Goal: Book appointment/travel/reservation

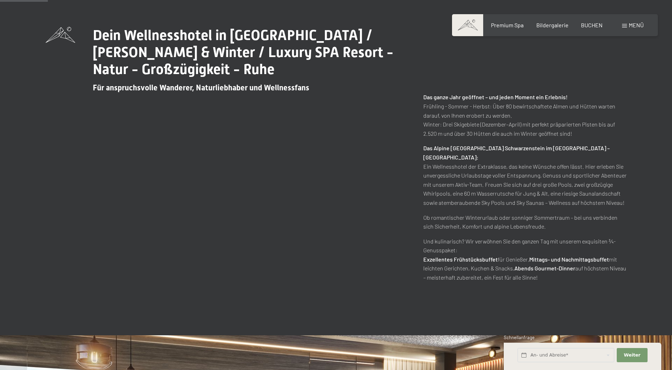
scroll to position [496, 0]
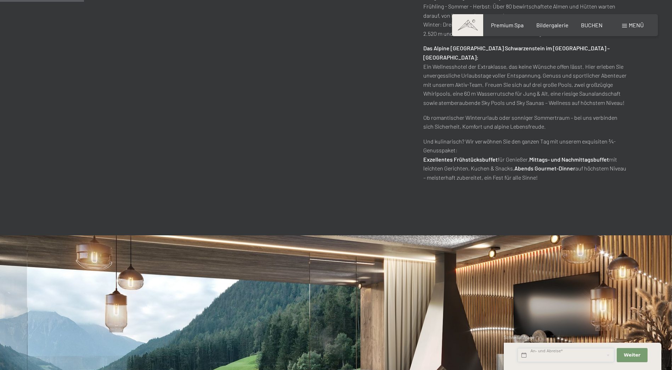
click at [591, 355] on input "text" at bounding box center [566, 355] width 97 height 15
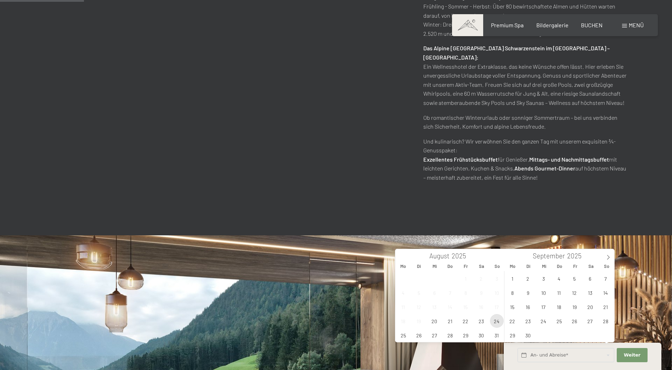
click at [500, 323] on span "24" at bounding box center [497, 321] width 14 height 14
click at [449, 335] on span "28" at bounding box center [450, 335] width 14 height 14
type input "[DATE] - [DATE]"
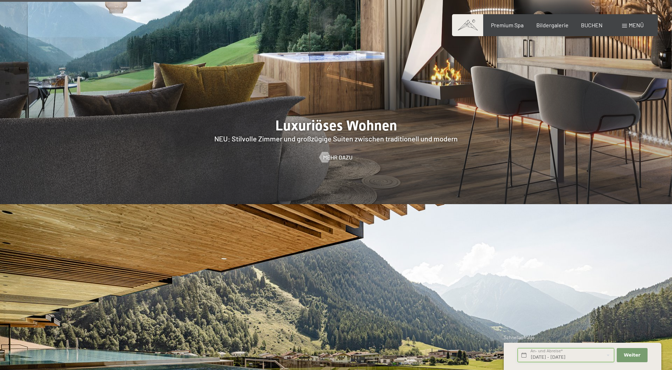
scroll to position [992, 0]
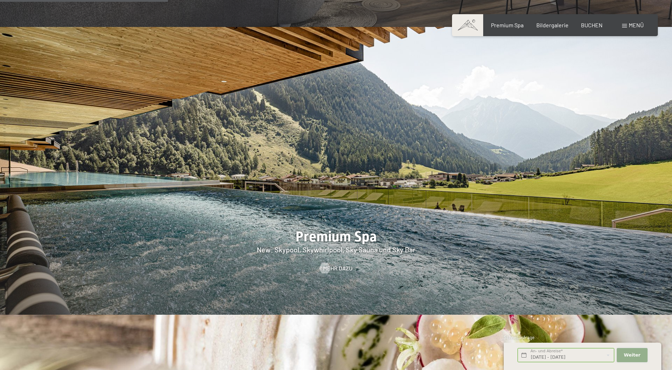
click at [624, 353] on button "Weiter Adressfelder ausblenden" at bounding box center [632, 355] width 30 height 15
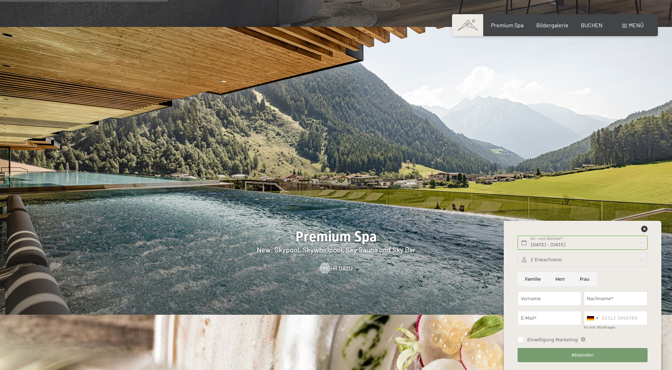
click at [532, 278] on input "Familie" at bounding box center [533, 279] width 30 height 15
radio input "true"
click at [546, 261] on div at bounding box center [583, 260] width 130 height 15
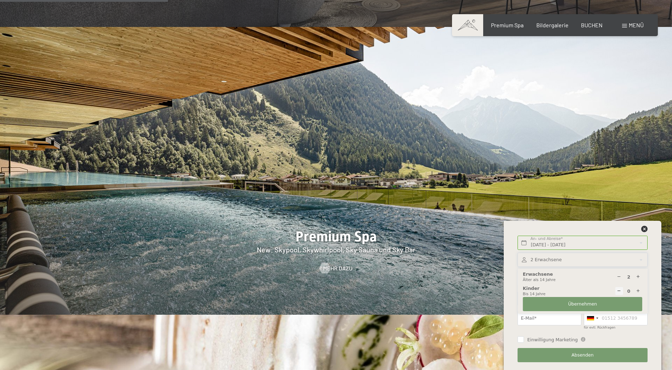
click at [638, 289] on icon at bounding box center [638, 291] width 5 height 5
type input "1"
select select
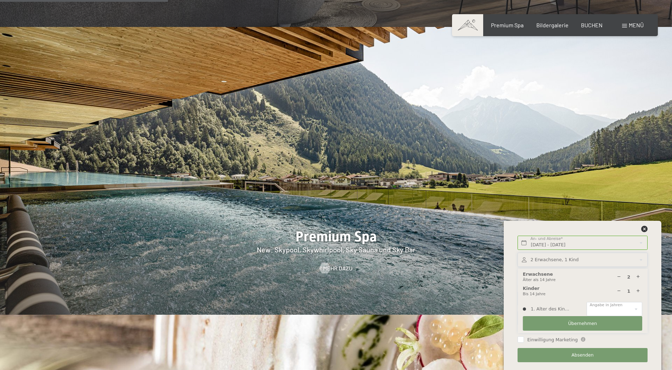
click at [638, 289] on icon at bounding box center [638, 291] width 5 height 5
type input "2"
select select
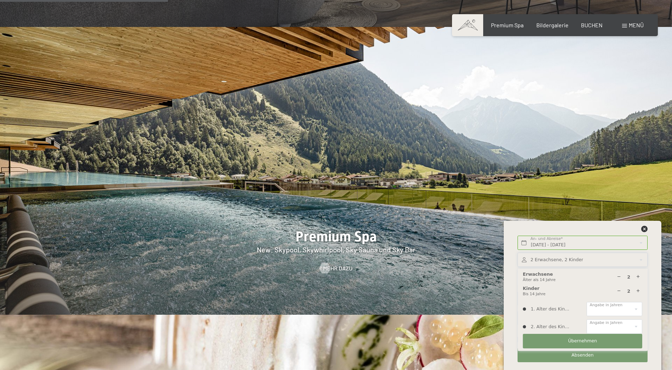
click at [638, 289] on icon at bounding box center [638, 291] width 5 height 5
type input "3"
select select
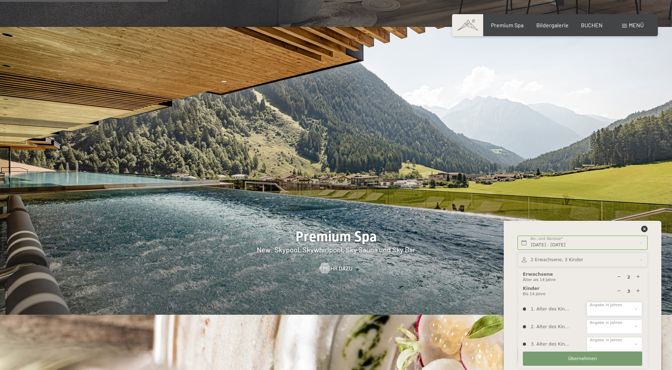
click at [615, 308] on select "0 1 2 3 4 5 6 7 8 9 10 11 12 13 14" at bounding box center [615, 309] width 56 height 15
select select "11"
click at [587, 302] on select "0 1 2 3 4 5 6 7 8 9 10 11 12 13 14" at bounding box center [615, 309] width 56 height 15
click at [602, 326] on select "0 1 2 3 4 5 6 7 8 9 10 11 12 13 14" at bounding box center [615, 326] width 56 height 15
select select "7"
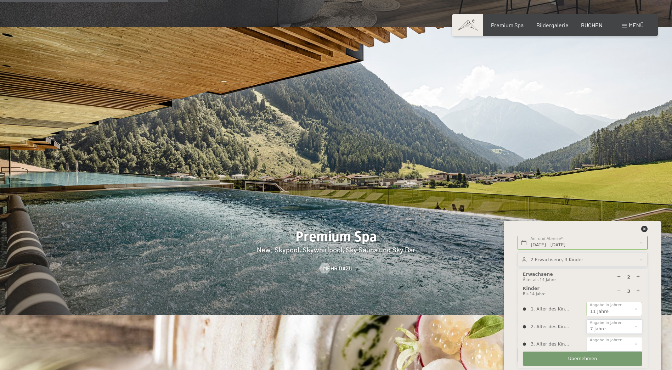
click at [587, 319] on select "0 1 2 3 4 5 6 7 8 9 10 11 12 13 14" at bounding box center [615, 326] width 56 height 15
click at [606, 343] on select "0 1 2 3 4 5 6 7 8 9 10 11 12 13 14" at bounding box center [615, 344] width 56 height 15
select select "4"
click at [587, 337] on select "0 1 2 3 4 5 6 7 8 9 10 11 12 13 14" at bounding box center [615, 344] width 56 height 15
click at [573, 358] on span "Übernehmen" at bounding box center [582, 358] width 29 height 6
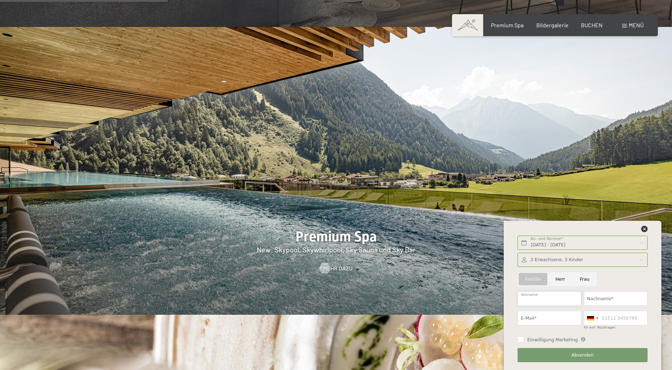
click at [553, 300] on input "Vorname" at bounding box center [550, 298] width 64 height 15
type input "[PERSON_NAME]"
type input "Betsch"
type input "[PERSON_NAME][EMAIL_ADDRESS][DOMAIN_NAME]"
type input "066488553829"
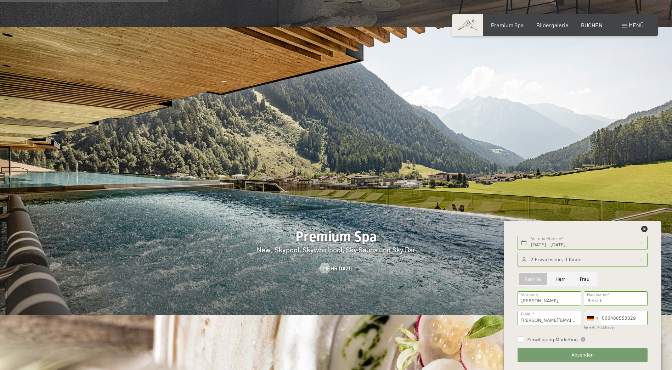
click at [595, 317] on div at bounding box center [592, 318] width 16 height 14
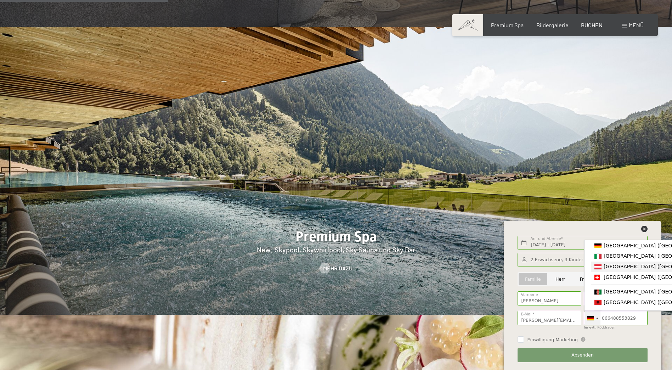
click at [600, 267] on div "List of countries" at bounding box center [597, 266] width 7 height 5
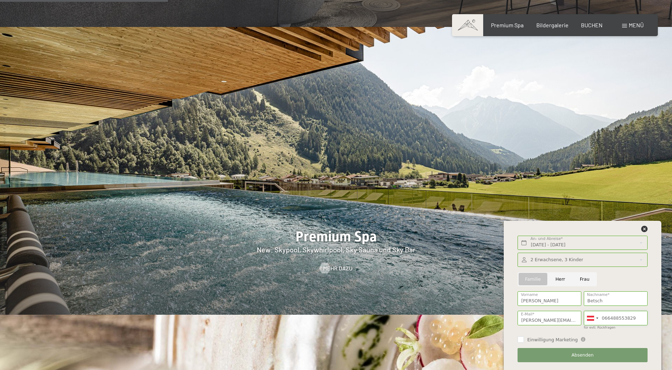
click at [610, 317] on input "066488553829" at bounding box center [616, 318] width 64 height 15
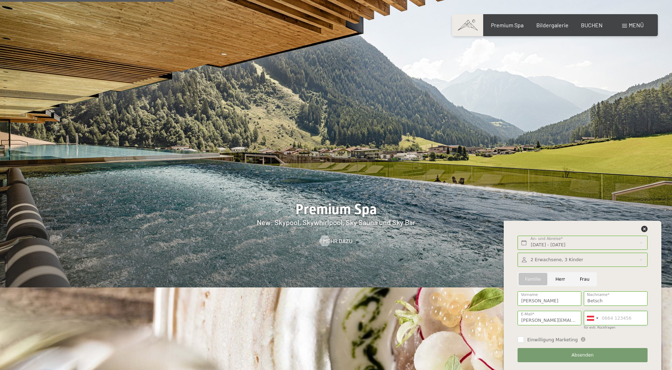
scroll to position [1027, 0]
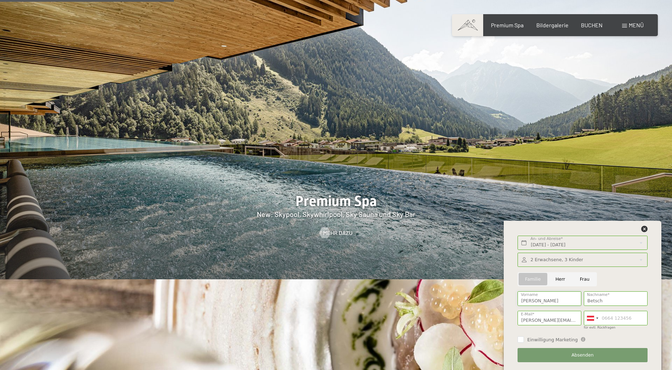
click at [529, 302] on input "[PERSON_NAME]" at bounding box center [550, 298] width 64 height 15
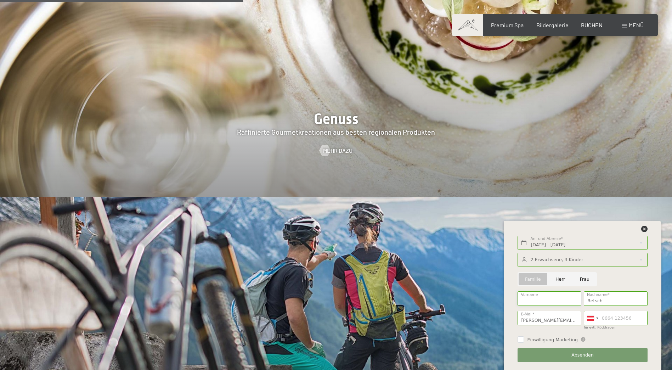
scroll to position [1453, 0]
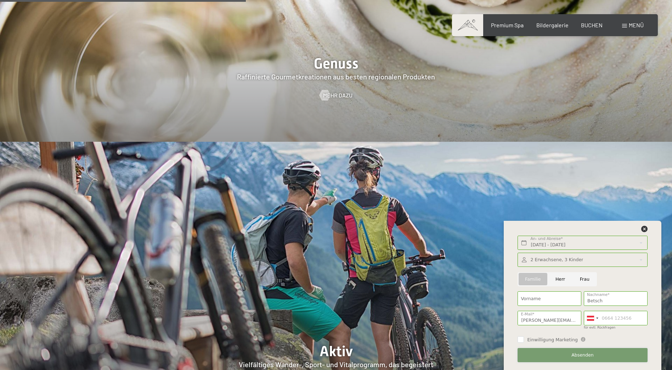
click at [554, 354] on button "Absenden" at bounding box center [583, 355] width 130 height 15
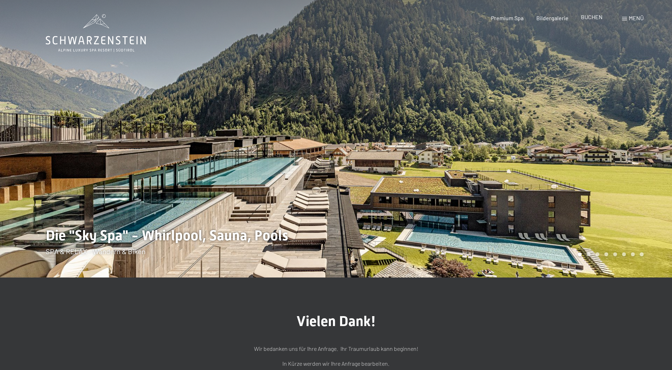
click at [587, 19] on span "BUCHEN" at bounding box center [592, 16] width 22 height 7
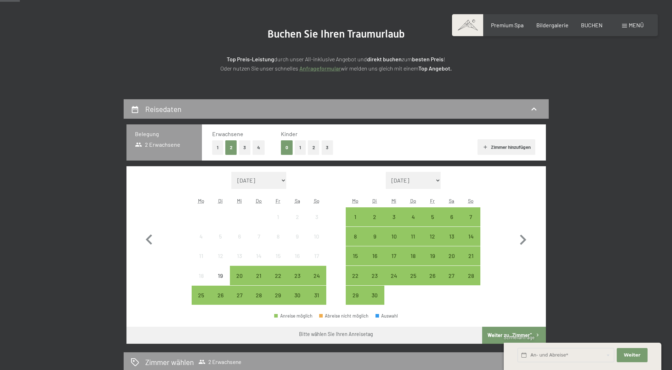
scroll to position [71, 0]
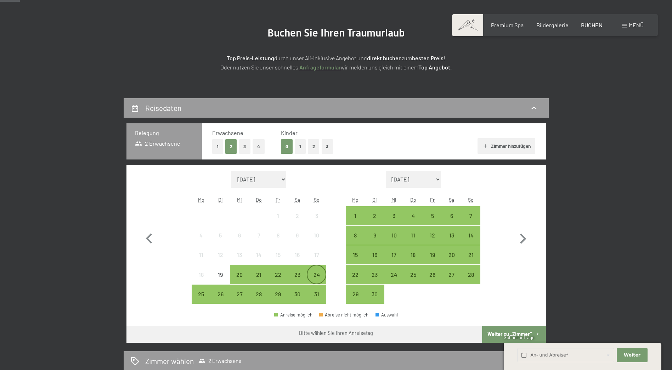
click at [314, 276] on div "24" at bounding box center [317, 281] width 18 height 18
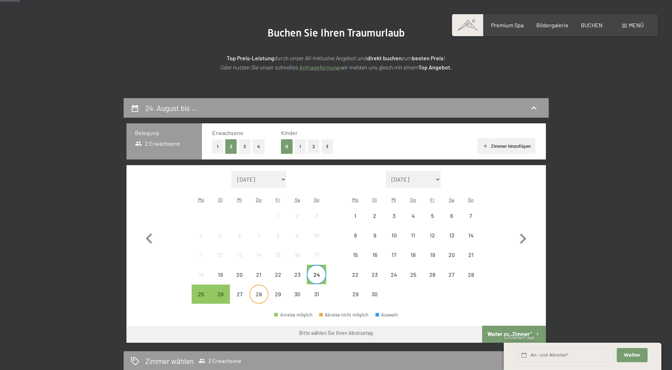
click at [260, 295] on div "28" at bounding box center [259, 300] width 18 height 18
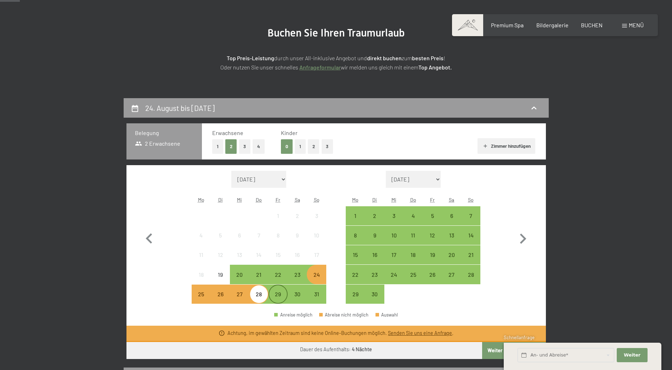
click at [276, 299] on div "29" at bounding box center [278, 300] width 18 height 18
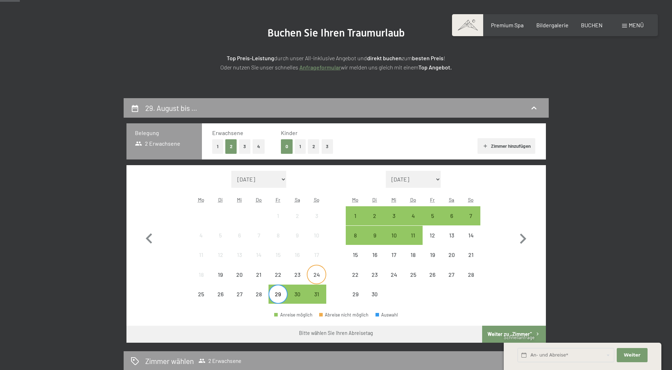
click at [320, 275] on div "24" at bounding box center [317, 281] width 18 height 18
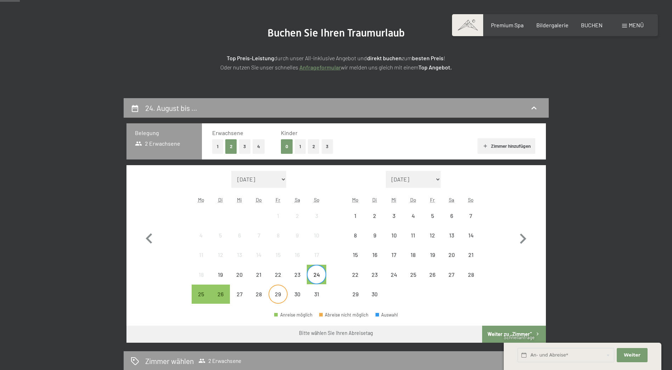
click at [273, 296] on div "29" at bounding box center [278, 300] width 18 height 18
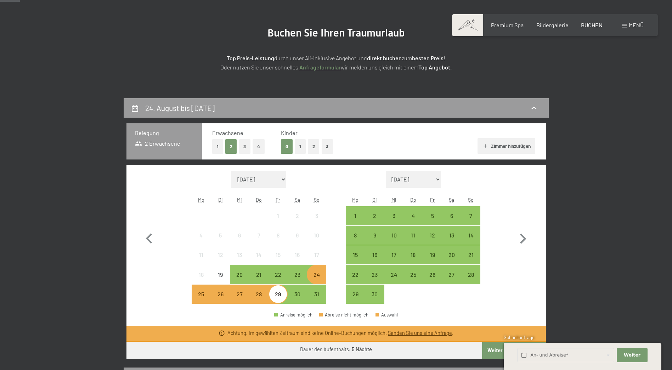
click at [202, 297] on div "25" at bounding box center [201, 300] width 18 height 18
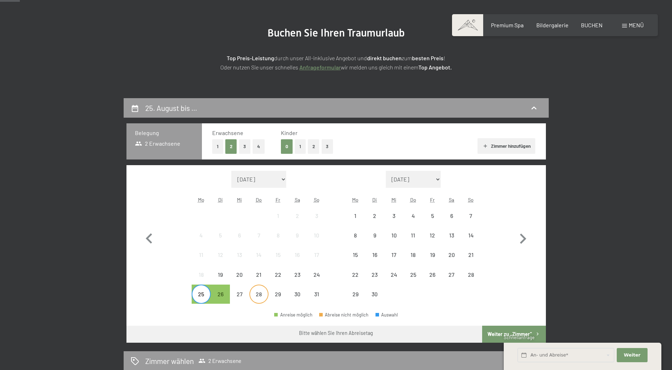
click at [260, 297] on div "28" at bounding box center [259, 300] width 18 height 18
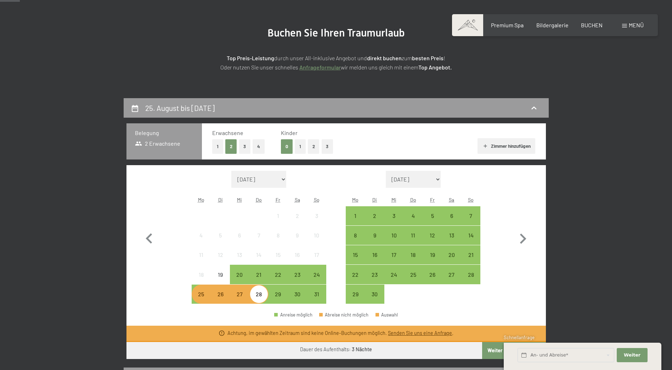
click at [205, 298] on div "25" at bounding box center [201, 300] width 18 height 18
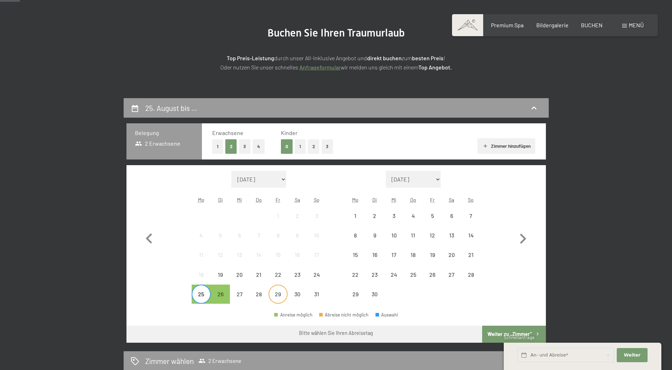
click at [277, 294] on div "29" at bounding box center [278, 300] width 18 height 18
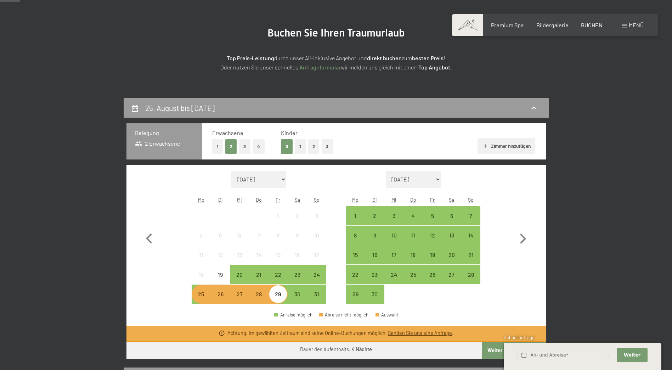
click at [202, 297] on div "25" at bounding box center [201, 300] width 18 height 18
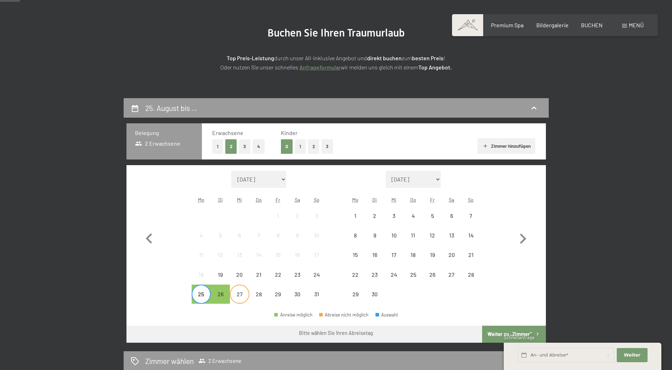
click at [239, 295] on div "27" at bounding box center [240, 300] width 18 height 18
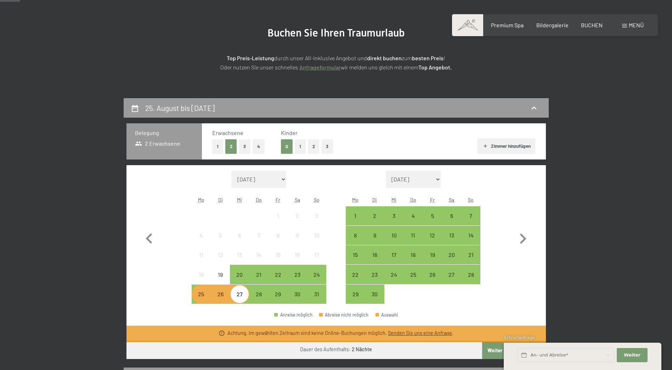
click at [233, 312] on div "Anreise möglich Abreise nicht möglich Auswahl" at bounding box center [335, 318] width 419 height 16
click at [242, 317] on div "Anreise möglich Abreise nicht möglich Auswahl" at bounding box center [335, 318] width 419 height 16
click at [191, 276] on div "Monat/Jahr August 2025 September 2025 Oktober 2025 November 2025 Dezember 2025 …" at bounding box center [336, 237] width 394 height 133
click at [241, 295] on div "27" at bounding box center [240, 300] width 18 height 18
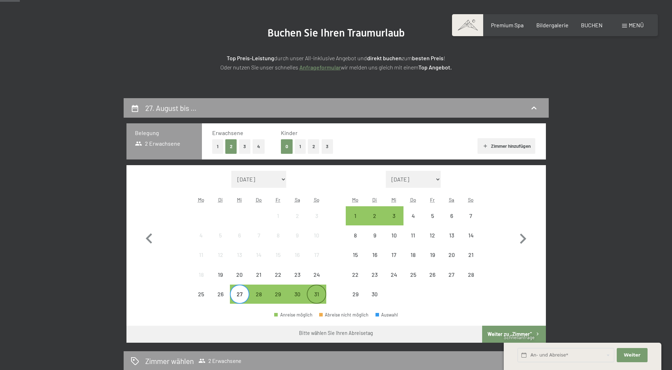
click at [315, 295] on div "31" at bounding box center [317, 300] width 18 height 18
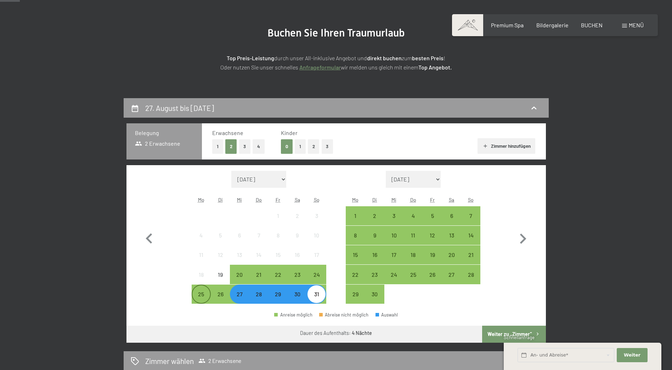
click at [198, 295] on div "25" at bounding box center [201, 300] width 18 height 18
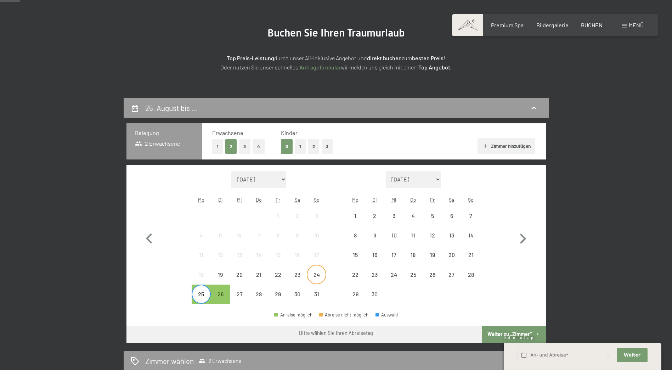
click at [311, 278] on div "24" at bounding box center [317, 281] width 18 height 18
click at [219, 295] on div "26" at bounding box center [221, 300] width 18 height 18
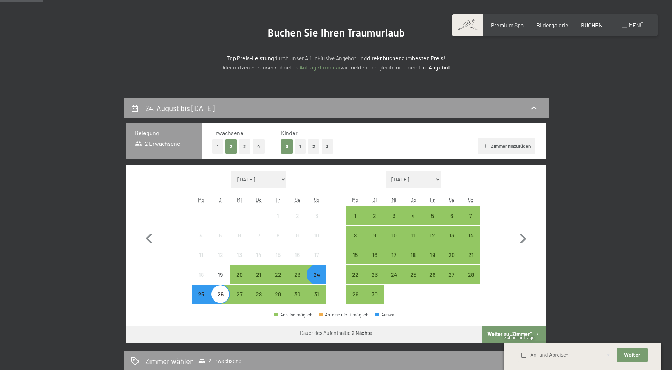
click at [328, 144] on button "3" at bounding box center [328, 146] width 12 height 15
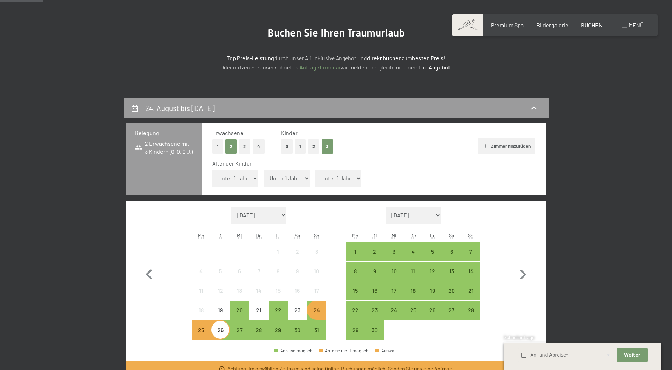
click at [247, 179] on select "Unter 1 Jahr 1 Jahr 2 Jahre 3 Jahre 4 Jahre 5 Jahre 6 Jahre 7 Jahre 8 Jahre 9 J…" at bounding box center [235, 178] width 46 height 17
select select "11"
click at [212, 170] on select "Unter 1 Jahr 1 Jahr 2 Jahre 3 Jahre 4 Jahre 5 Jahre 6 Jahre 7 Jahre 8 Jahre 9 J…" at bounding box center [235, 178] width 46 height 17
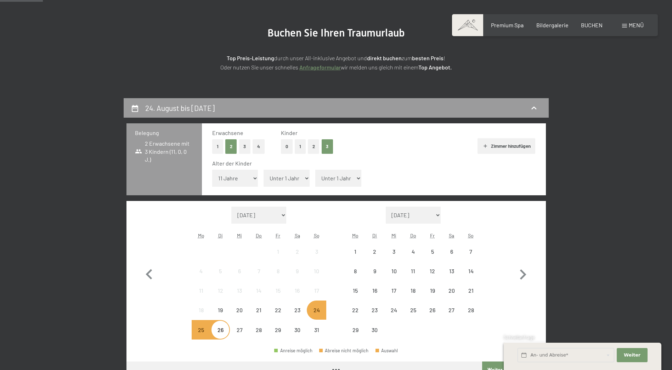
drag, startPoint x: 289, startPoint y: 171, endPoint x: 287, endPoint y: 180, distance: 8.9
click at [289, 171] on select "Unter 1 Jahr 1 Jahr 2 Jahre 3 Jahre 4 Jahre 5 Jahre 6 Jahre 7 Jahre 8 Jahre 9 J…" at bounding box center [287, 178] width 46 height 17
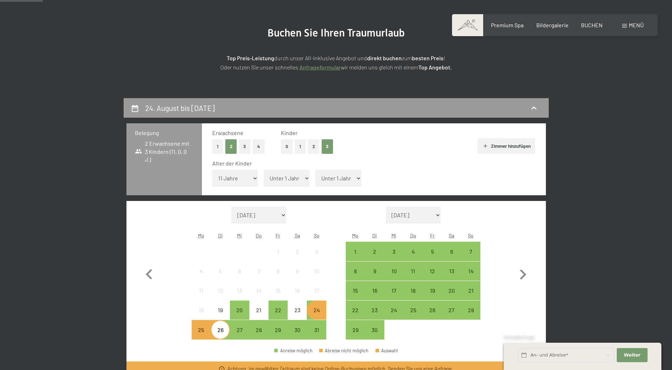
select select "7"
click at [264, 170] on select "Unter 1 Jahr 1 Jahr 2 Jahre 3 Jahre 4 Jahre 5 Jahre 6 Jahre 7 Jahre 8 Jahre 9 J…" at bounding box center [287, 178] width 46 height 17
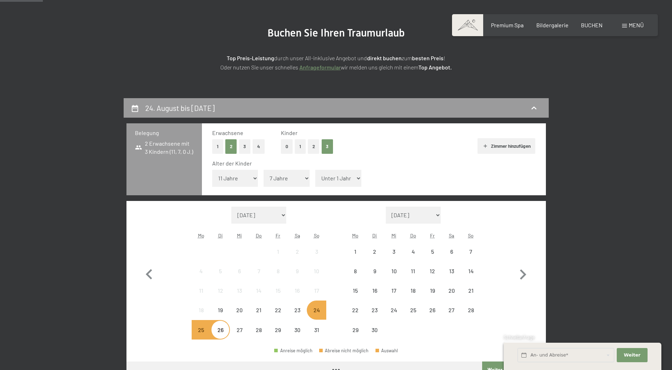
click at [332, 170] on select "Unter 1 Jahr 1 Jahr 2 Jahre 3 Jahre 4 Jahre 5 Jahre 6 Jahre 7 Jahre 8 Jahre 9 J…" at bounding box center [338, 178] width 46 height 17
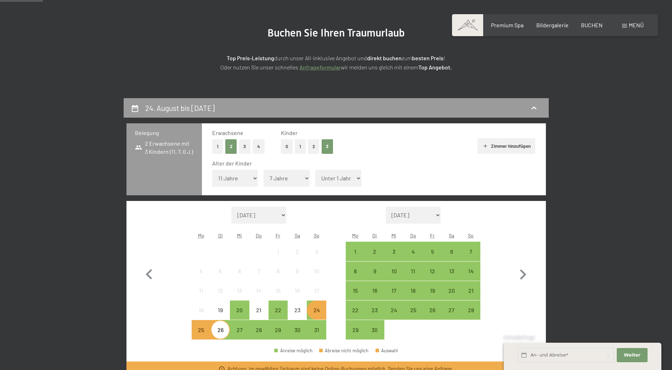
select select "4"
click at [315, 170] on select "Unter 1 Jahr 1 Jahr 2 Jahre 3 Jahre 4 Jahre 5 Jahre 6 Jahre 7 Jahre 8 Jahre 9 J…" at bounding box center [338, 178] width 46 height 17
click at [314, 309] on div "24" at bounding box center [317, 316] width 18 height 18
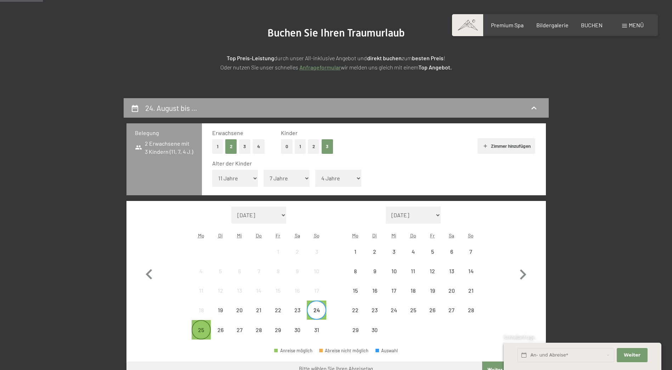
click at [202, 333] on div "25" at bounding box center [201, 336] width 18 height 18
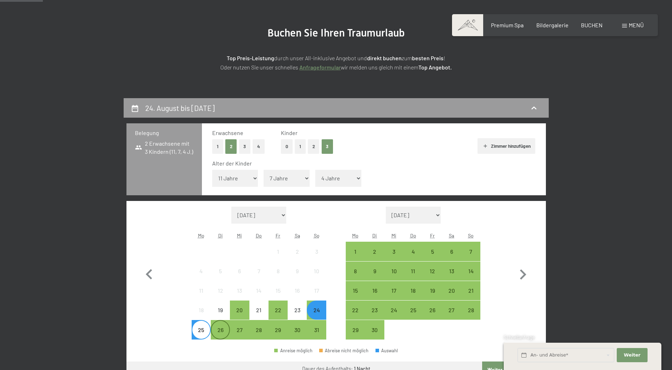
click at [221, 332] on div "26" at bounding box center [221, 336] width 18 height 18
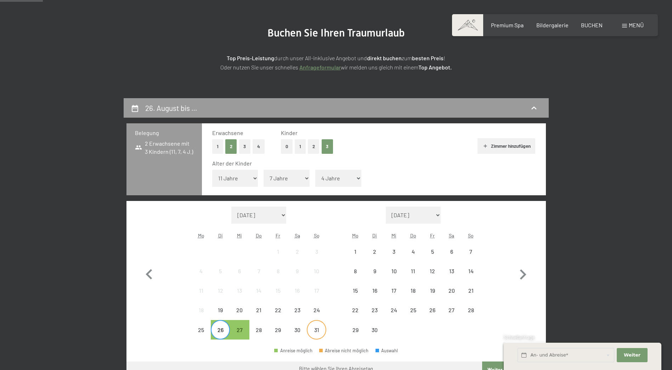
click at [314, 325] on div "31" at bounding box center [317, 330] width 18 height 18
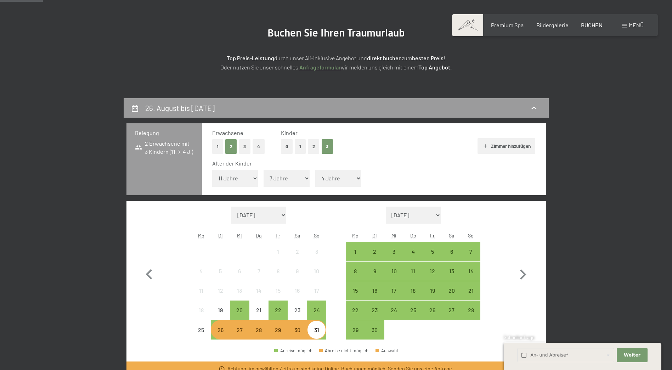
click at [319, 330] on div "31" at bounding box center [317, 336] width 18 height 18
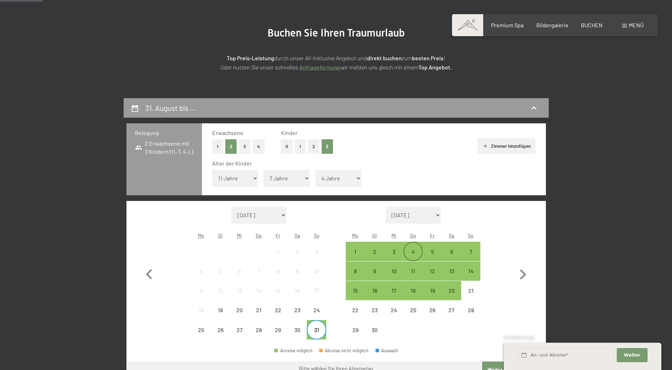
click at [407, 252] on div "4" at bounding box center [413, 258] width 18 height 18
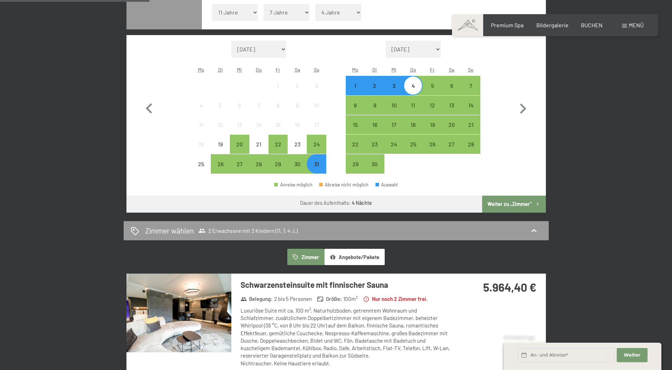
scroll to position [213, 0]
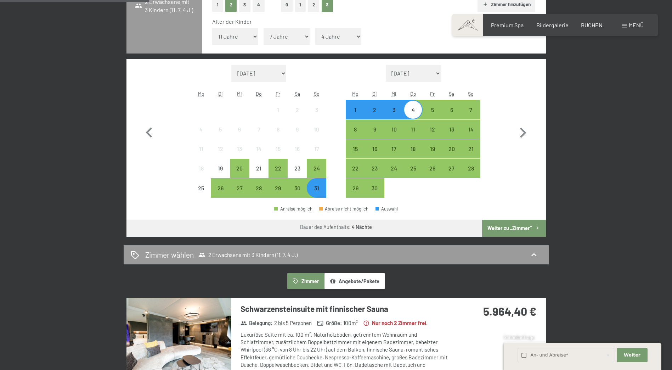
click at [319, 192] on div "31" at bounding box center [317, 194] width 18 height 18
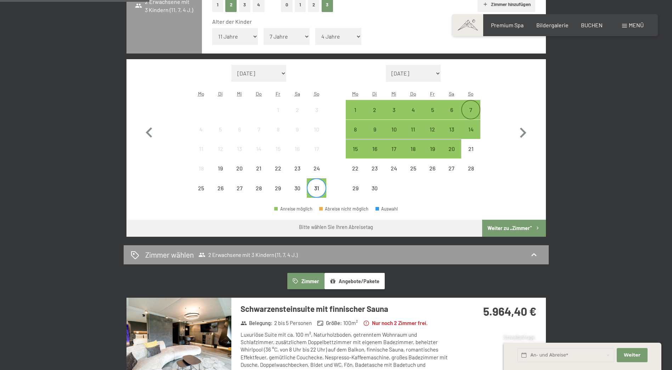
click at [466, 109] on div "7" at bounding box center [471, 116] width 18 height 18
